Goal: Ask a question

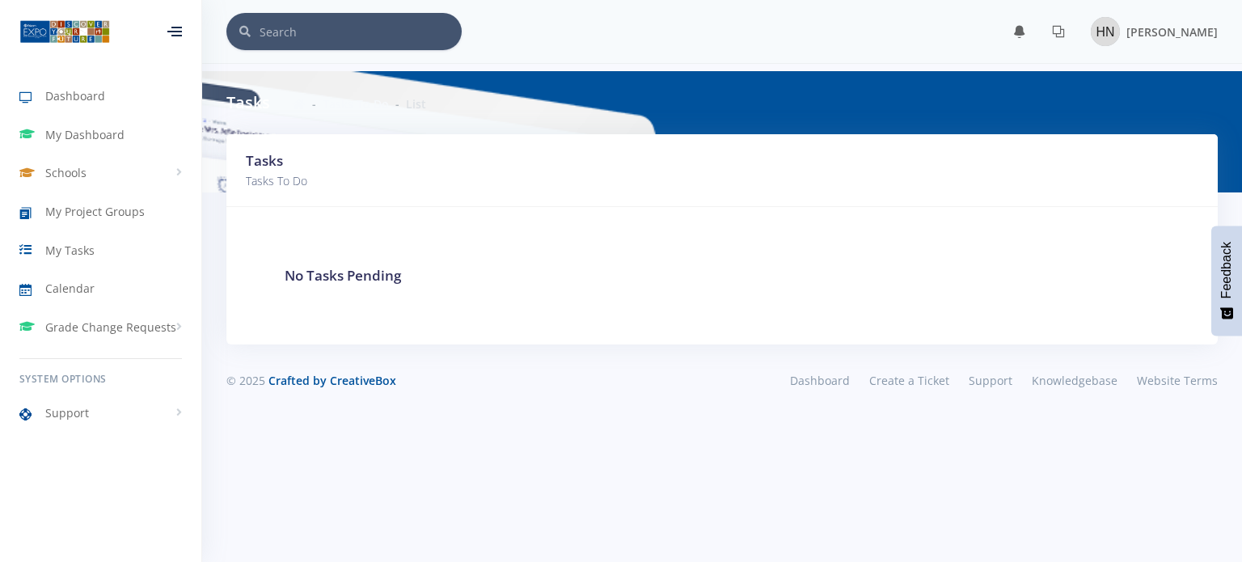
scroll to position [12, 12]
click at [104, 142] on span "My Dashboard" at bounding box center [84, 134] width 79 height 17
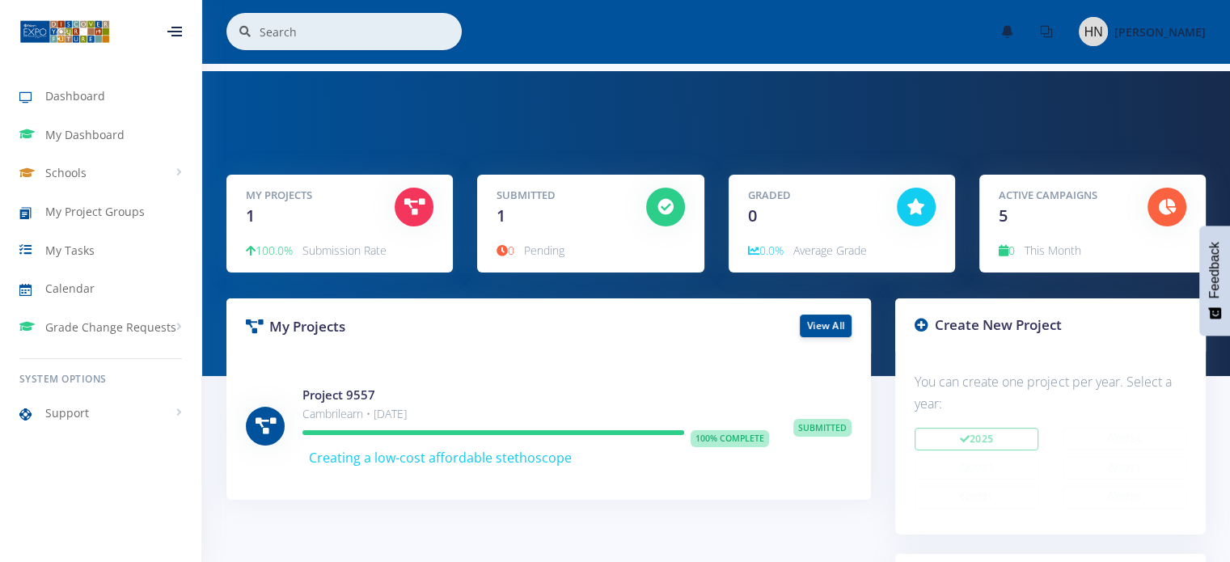
scroll to position [12, 12]
click at [98, 417] on link "Support" at bounding box center [100, 413] width 201 height 37
click at [108, 475] on span "Create Ticket" at bounding box center [102, 479] width 62 height 16
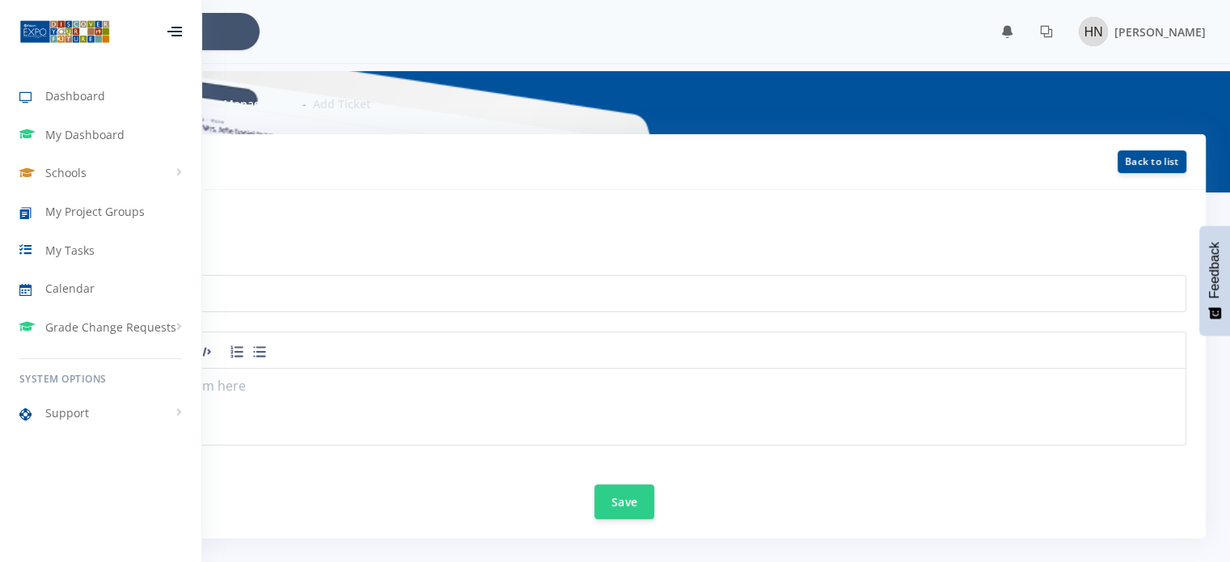
scroll to position [12, 12]
click at [278, 237] on form "Ticket information Title Save" at bounding box center [615, 364] width 1143 height 310
click at [70, 406] on span "Support" at bounding box center [67, 412] width 44 height 17
click at [100, 474] on span "Create Ticket" at bounding box center [102, 479] width 62 height 16
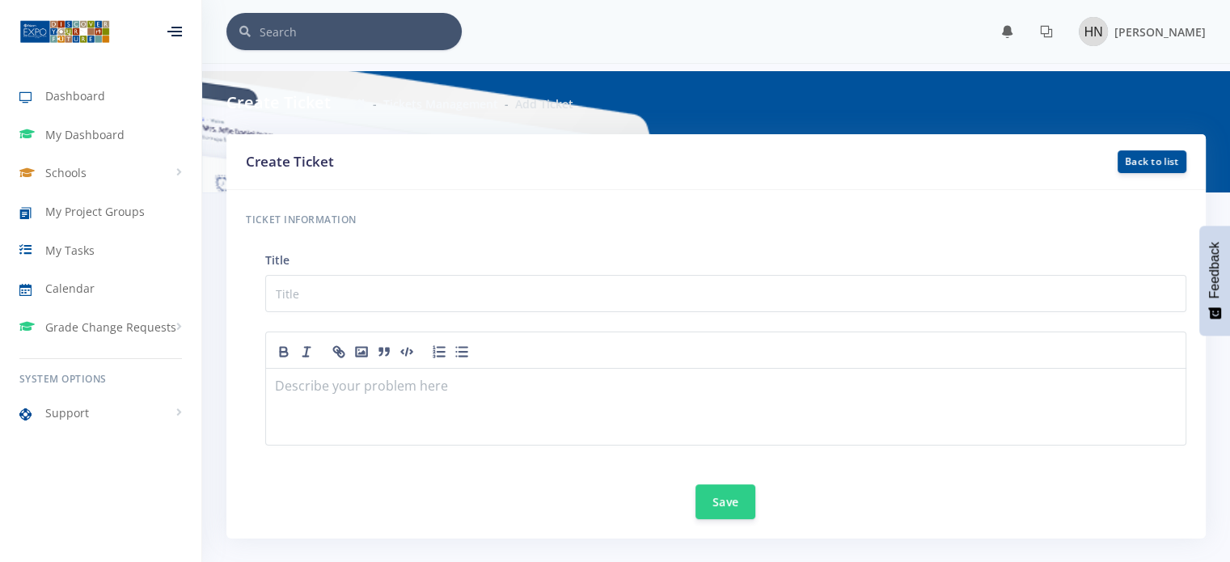
scroll to position [12, 12]
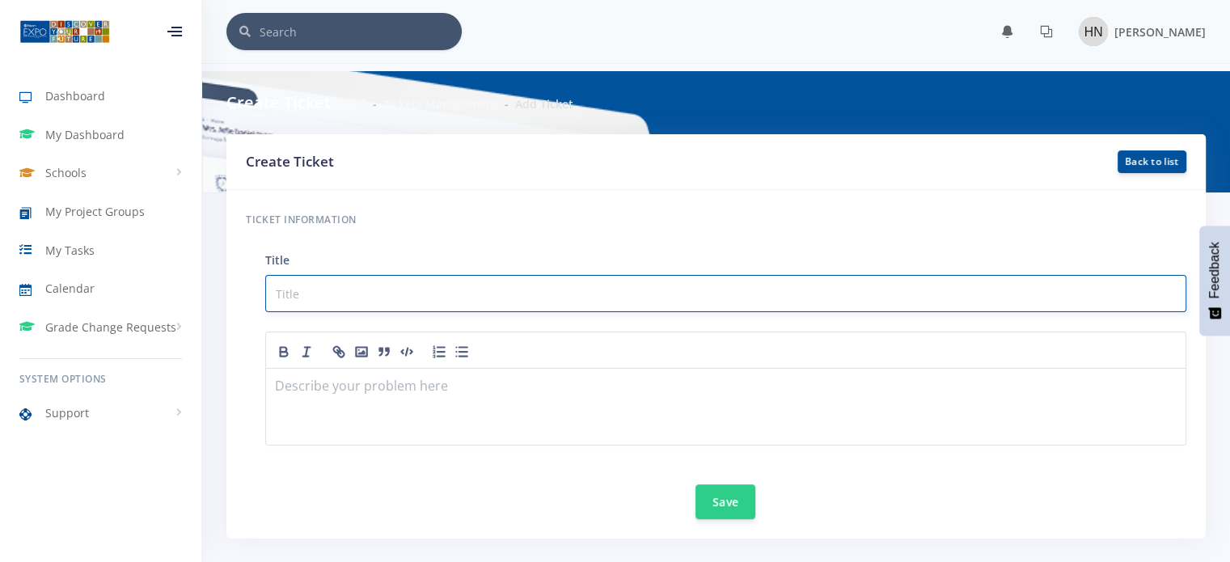
click at [399, 294] on input "text" at bounding box center [725, 293] width 921 height 37
type input "V"
type input "My project"
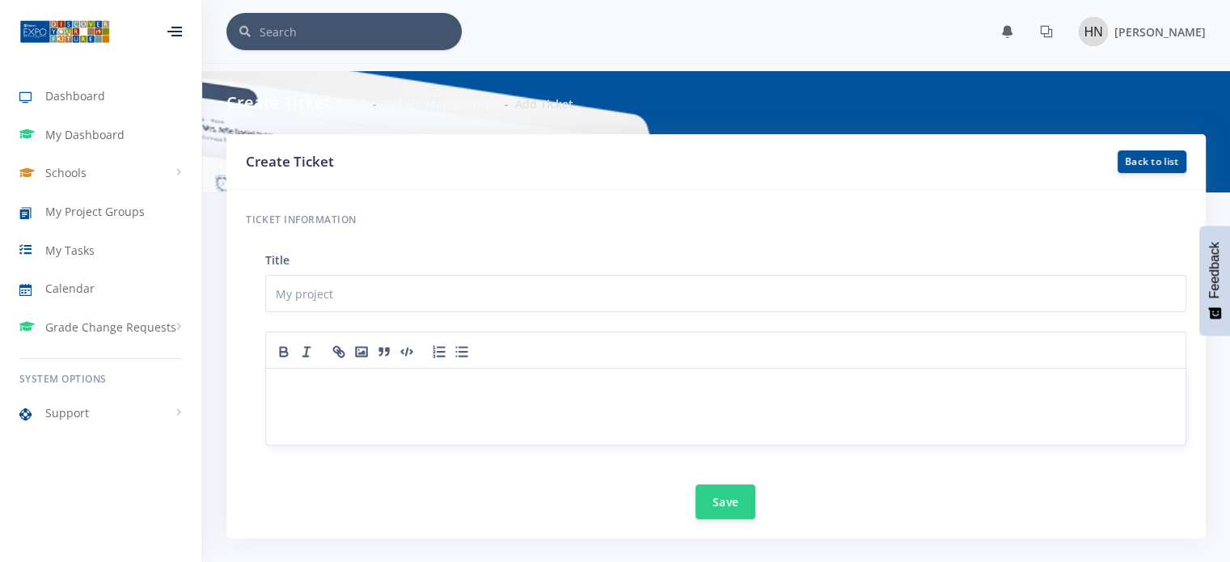
click at [371, 388] on p at bounding box center [726, 388] width 900 height 22
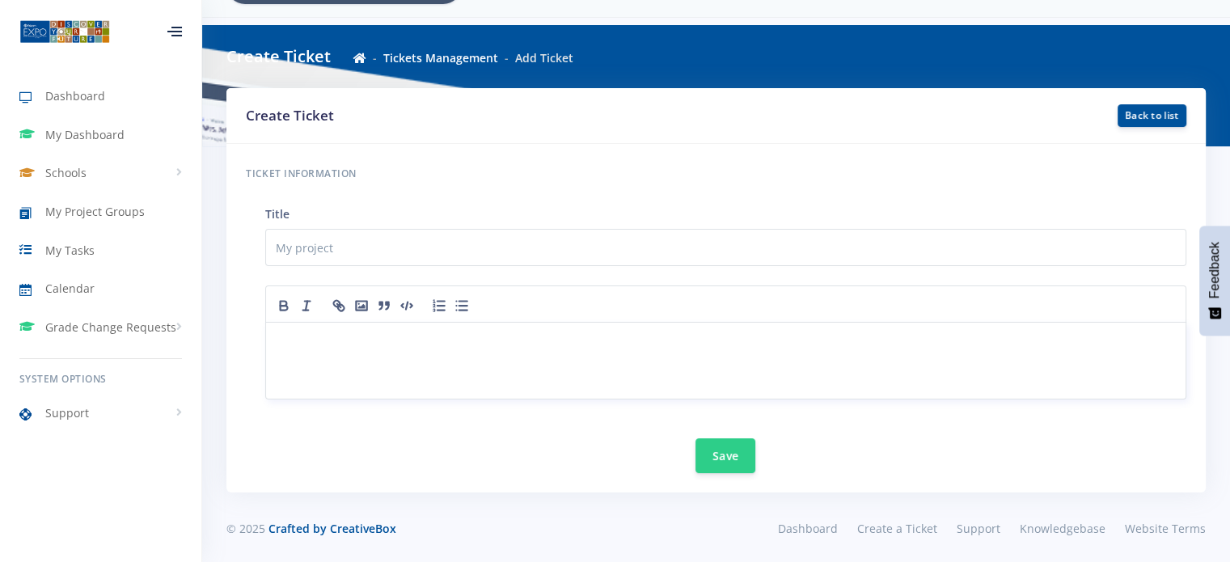
scroll to position [0, 0]
